Goal: Task Accomplishment & Management: Use online tool/utility

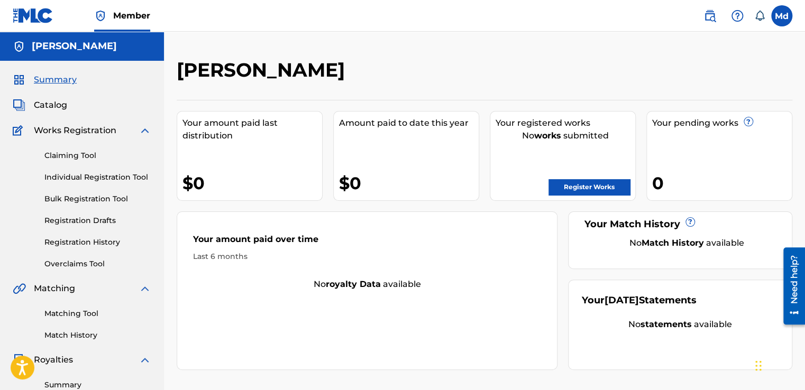
click at [53, 105] on span "Catalog" at bounding box center [50, 105] width 33 height 13
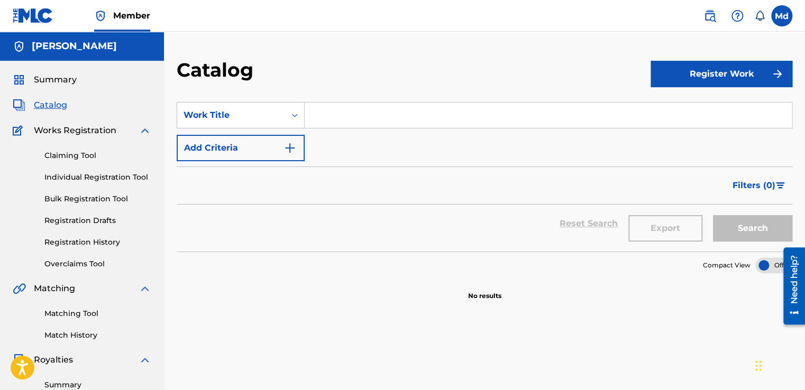
click at [49, 83] on span "Summary" at bounding box center [55, 80] width 43 height 13
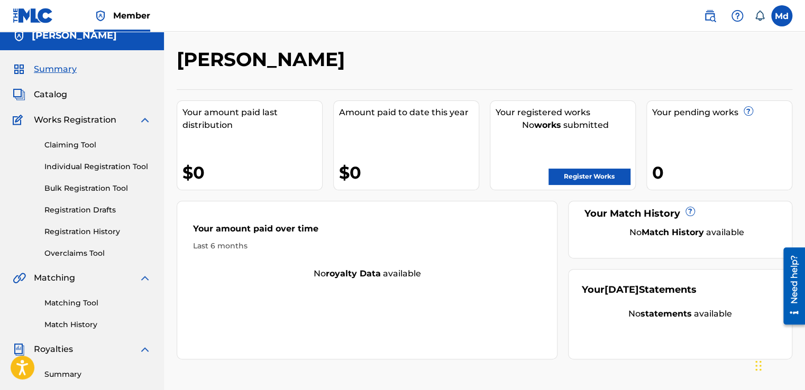
scroll to position [1, 0]
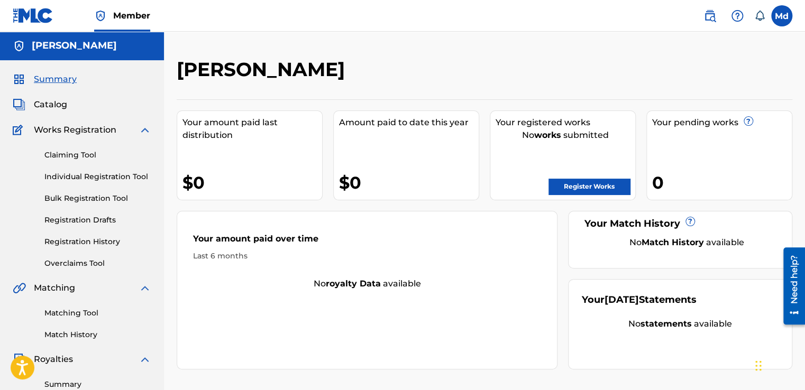
click at [75, 156] on link "Claiming Tool" at bounding box center [97, 155] width 107 height 11
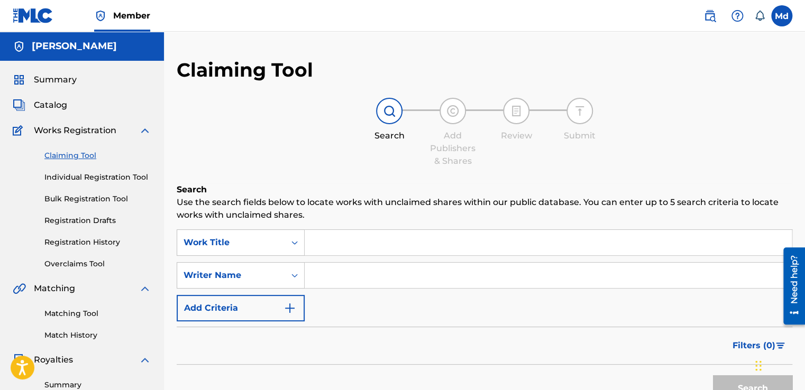
click at [78, 170] on div "Claiming Tool Individual Registration Tool Bulk Registration Tool Registration …" at bounding box center [82, 203] width 139 height 133
click at [78, 177] on link "Individual Registration Tool" at bounding box center [97, 177] width 107 height 11
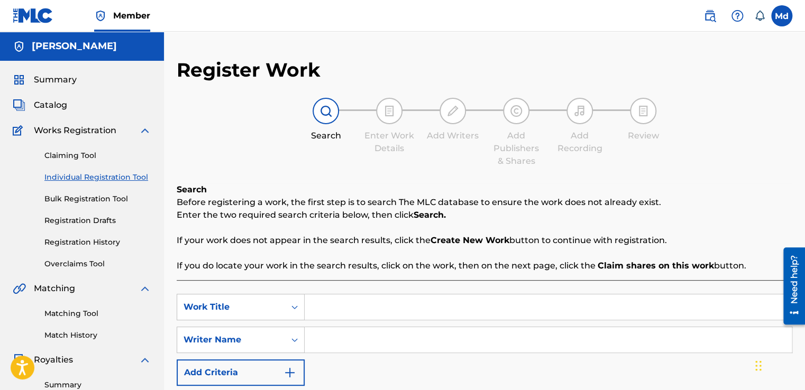
click at [37, 107] on span "Catalog" at bounding box center [50, 105] width 33 height 13
